Goal: Information Seeking & Learning: Learn about a topic

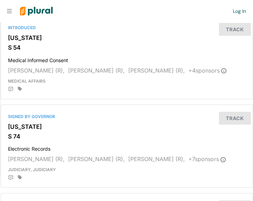
scroll to position [366, 0]
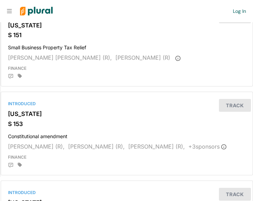
scroll to position [642, 0]
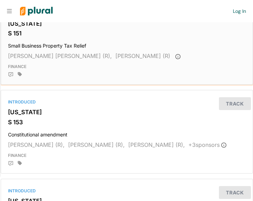
click at [88, 71] on div at bounding box center [127, 74] width 238 height 8
